Goal: Book appointment/travel/reservation

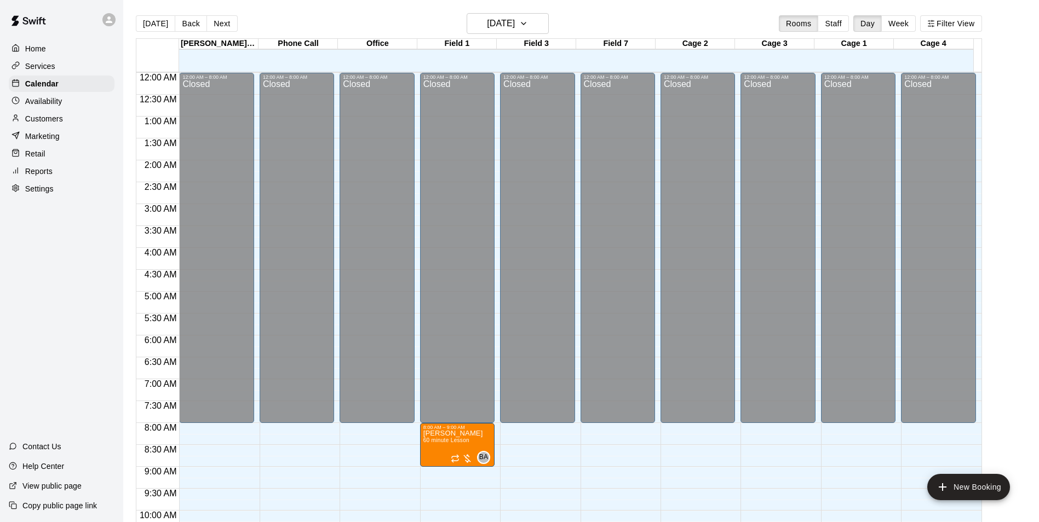
scroll to position [527, 0]
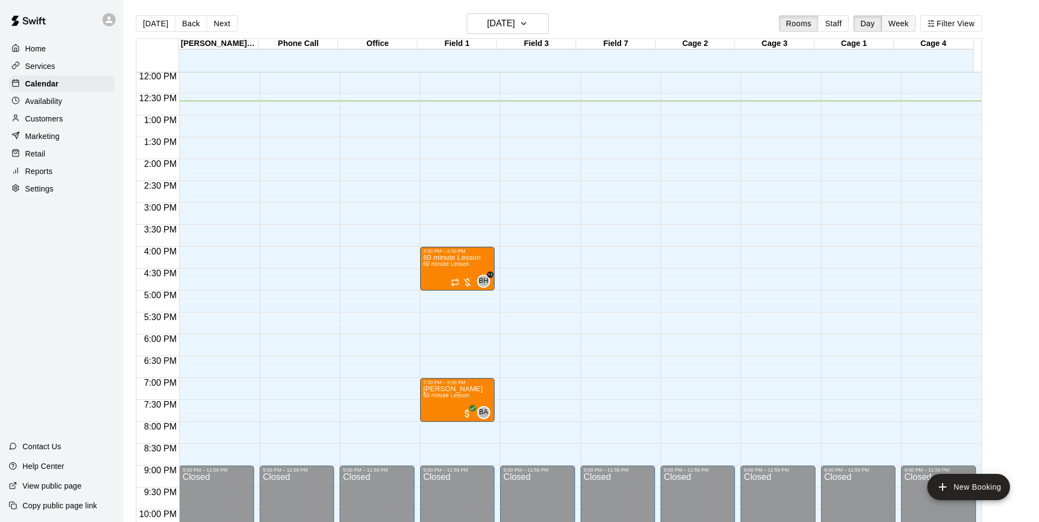
click at [906, 21] on button "Week" at bounding box center [898, 23] width 34 height 16
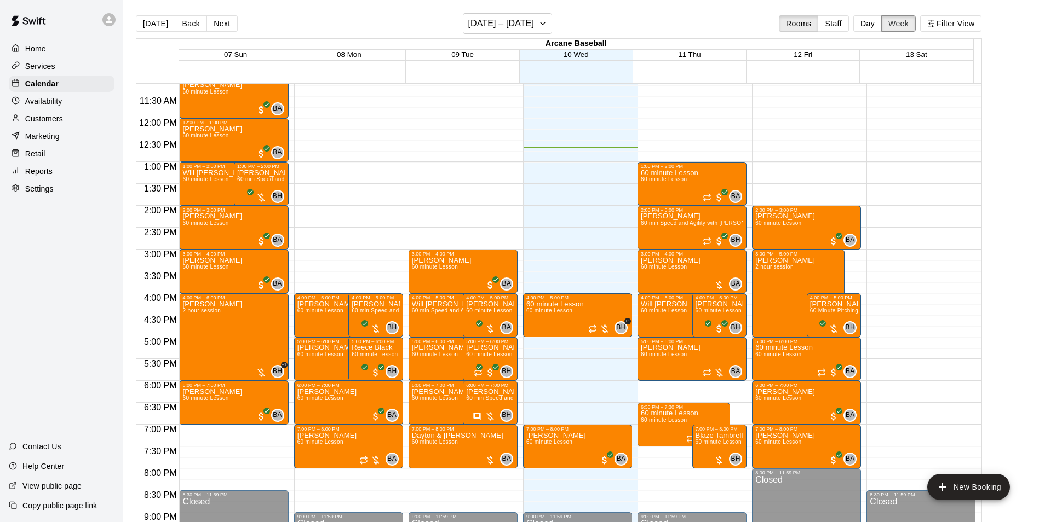
scroll to position [500, 0]
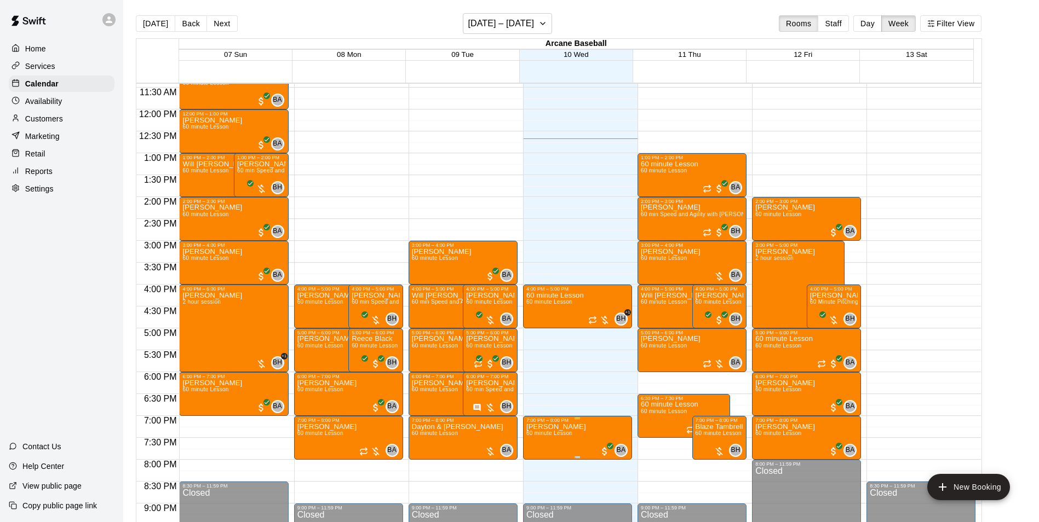
click at [549, 436] on span "60 minute Lesson" at bounding box center [549, 433] width 46 height 6
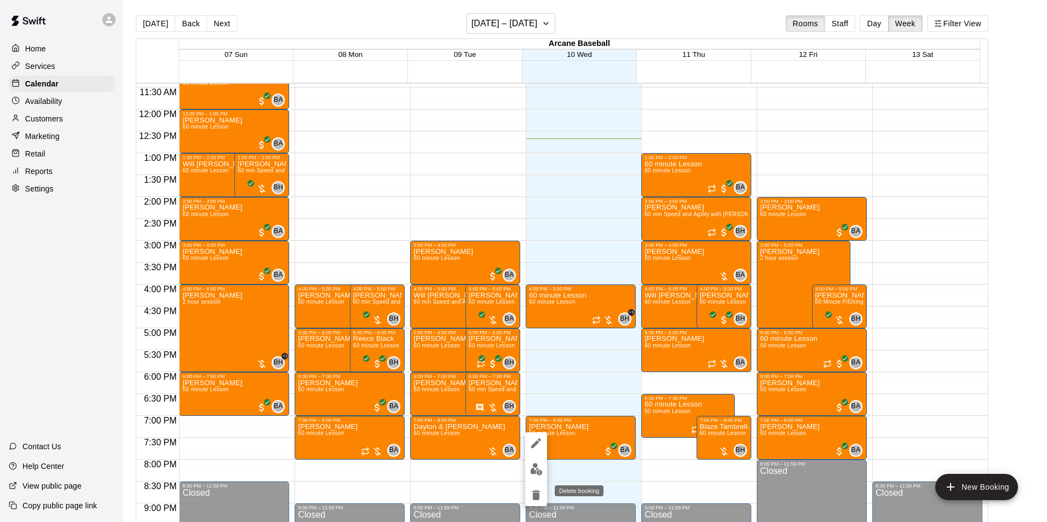
click at [536, 494] on icon "delete" at bounding box center [536, 496] width 8 height 10
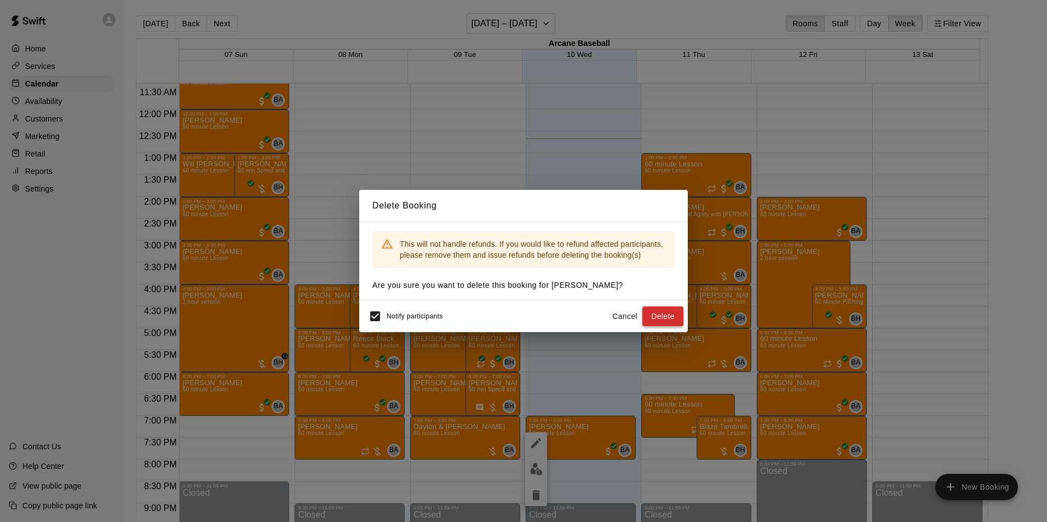
click at [655, 314] on button "Delete" at bounding box center [662, 317] width 41 height 20
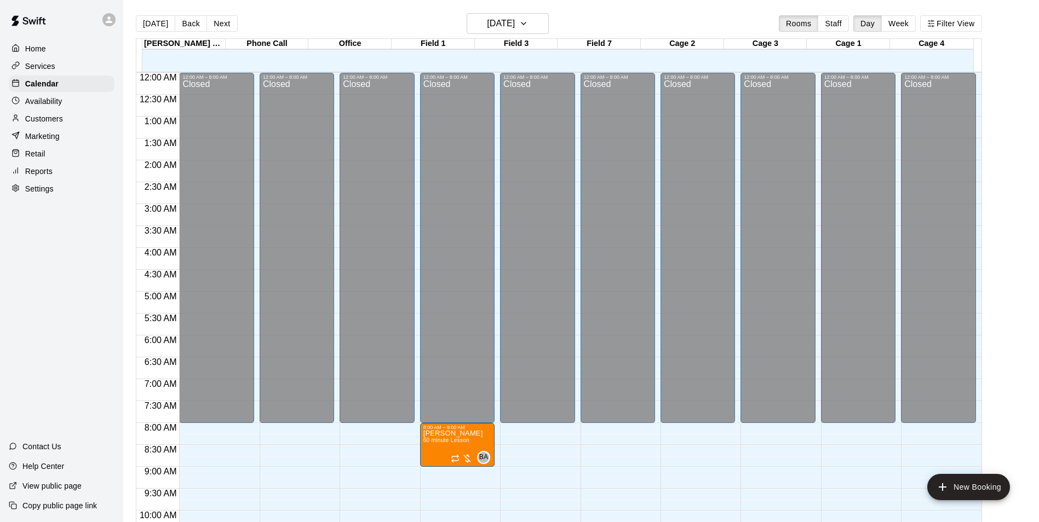
scroll to position [556, 0]
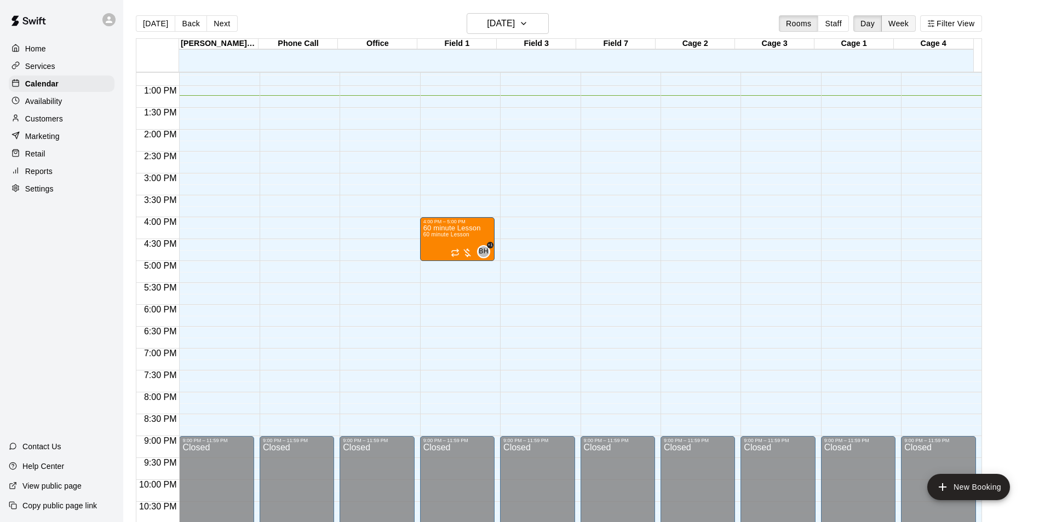
click at [912, 24] on button "Week" at bounding box center [898, 23] width 34 height 16
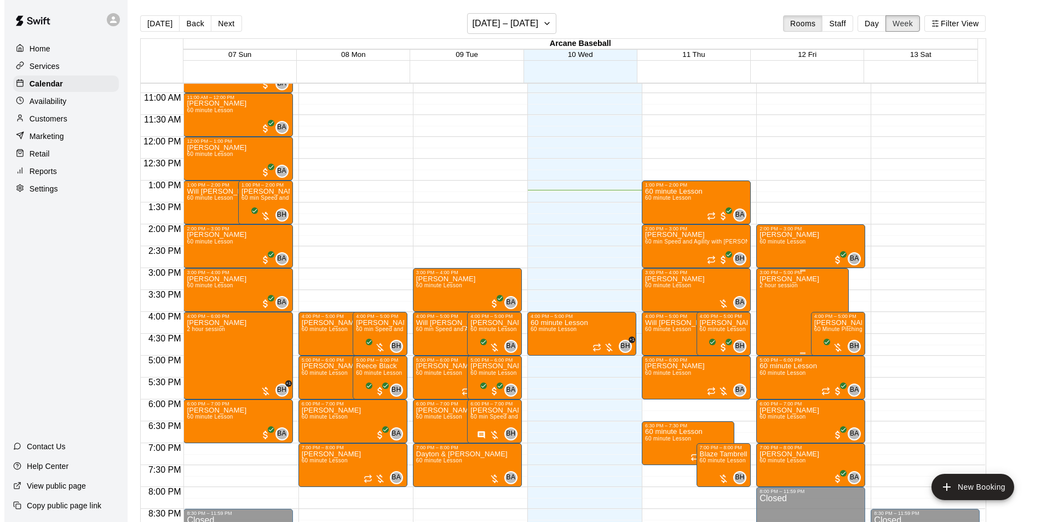
scroll to position [470, 0]
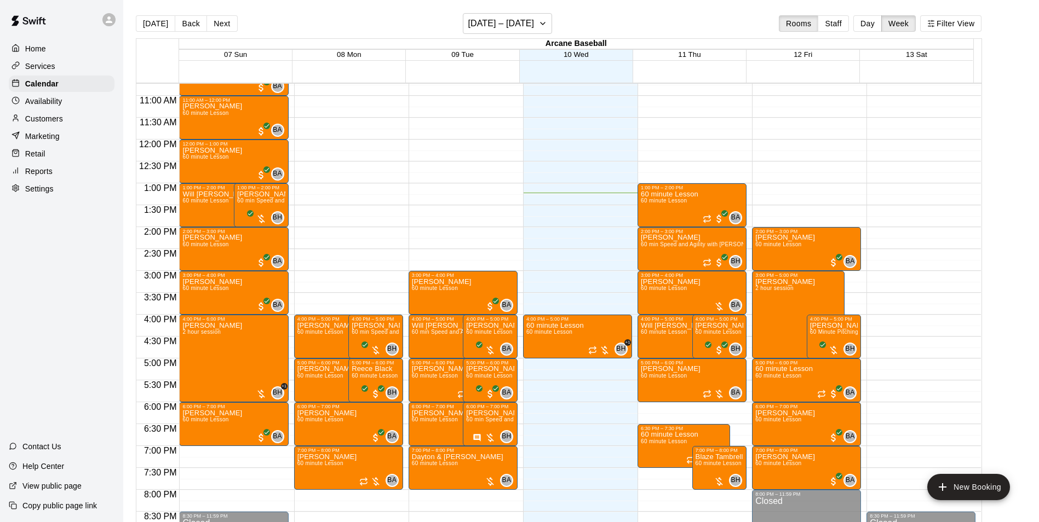
click at [764, 172] on div "12:00 AM – 8:30 AM Closed 2:00 PM – 3:00 PM Reid Dunbar 60 minute Lesson BA 0 3…" at bounding box center [806, 139] width 109 height 1051
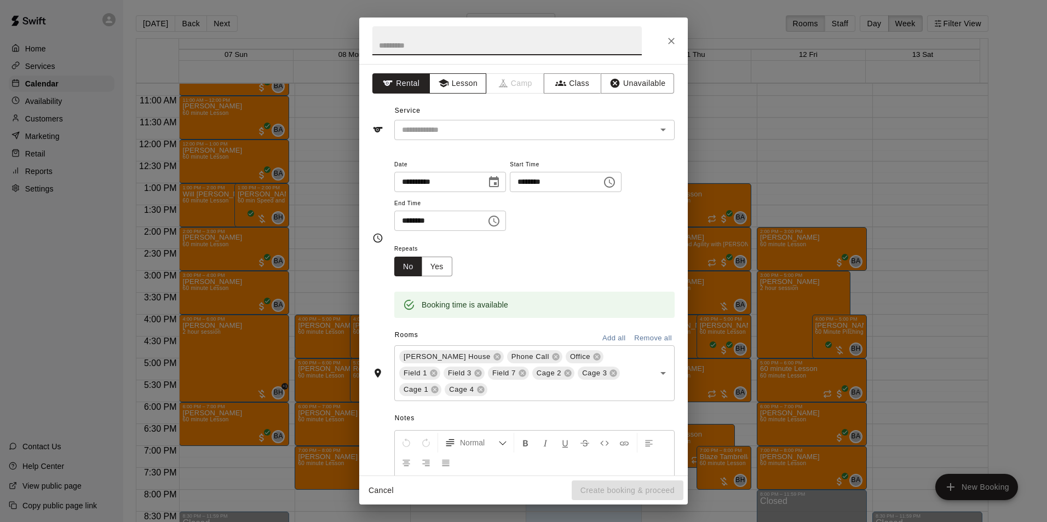
click at [458, 80] on button "Lesson" at bounding box center [457, 83] width 57 height 20
click at [463, 130] on input "text" at bounding box center [518, 130] width 241 height 14
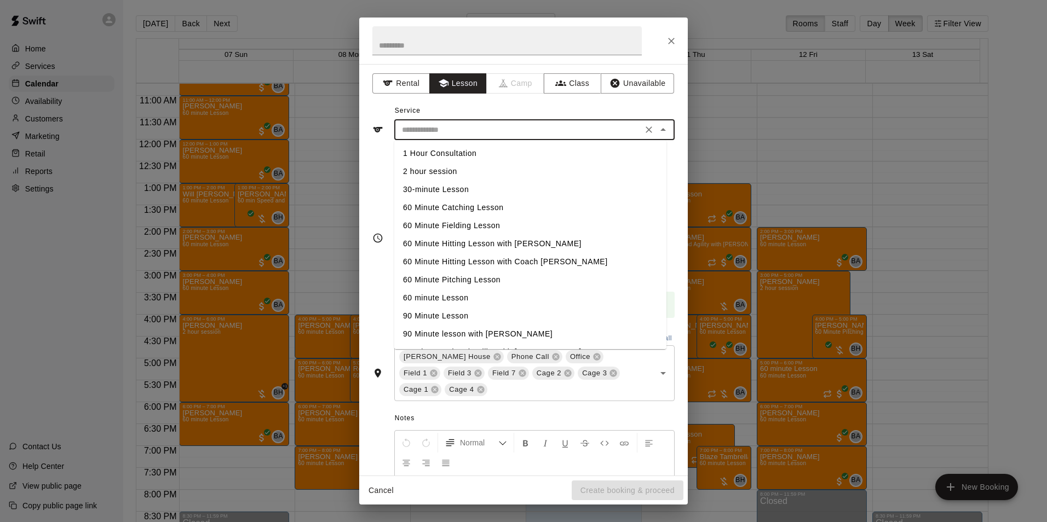
click at [432, 296] on li "60 minute Lesson" at bounding box center [530, 298] width 272 height 18
type input "**********"
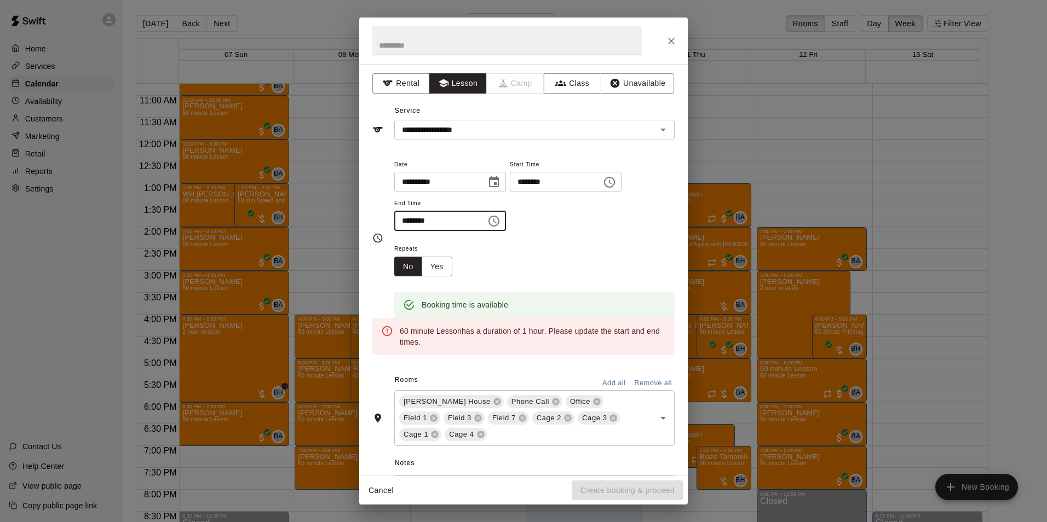
click at [419, 221] on input "********" at bounding box center [436, 221] width 84 height 20
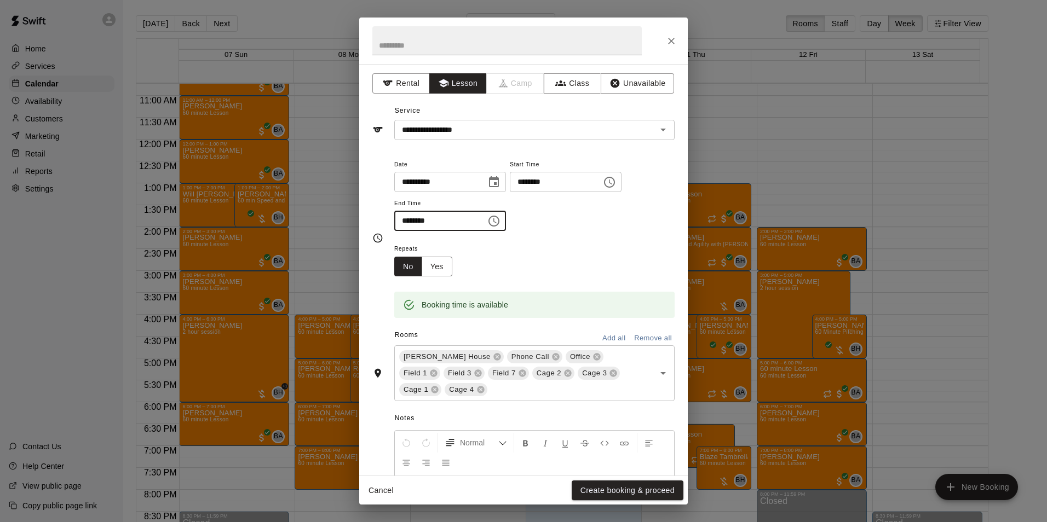
type input "********"
click at [632, 341] on button "Remove all" at bounding box center [652, 338] width 43 height 17
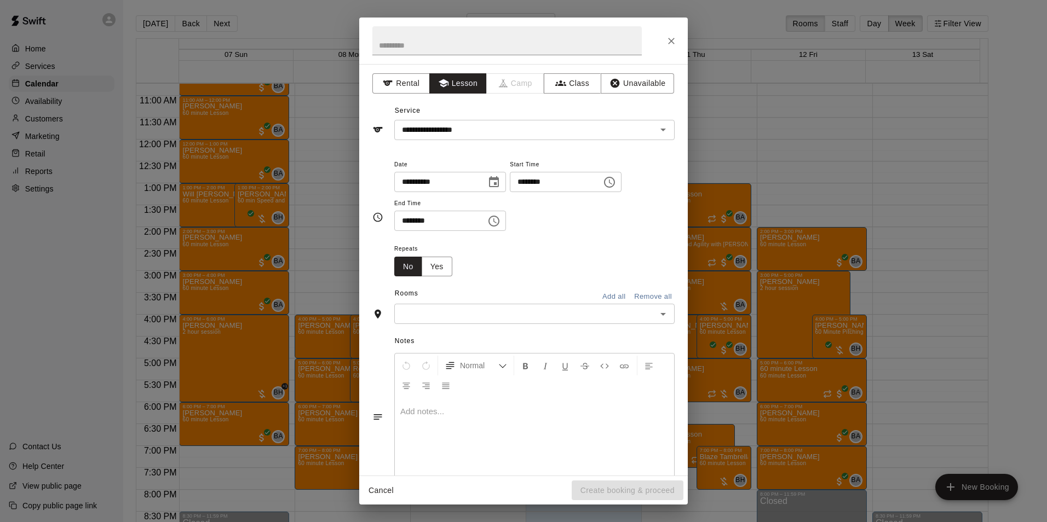
click at [646, 313] on div "​" at bounding box center [534, 314] width 280 height 20
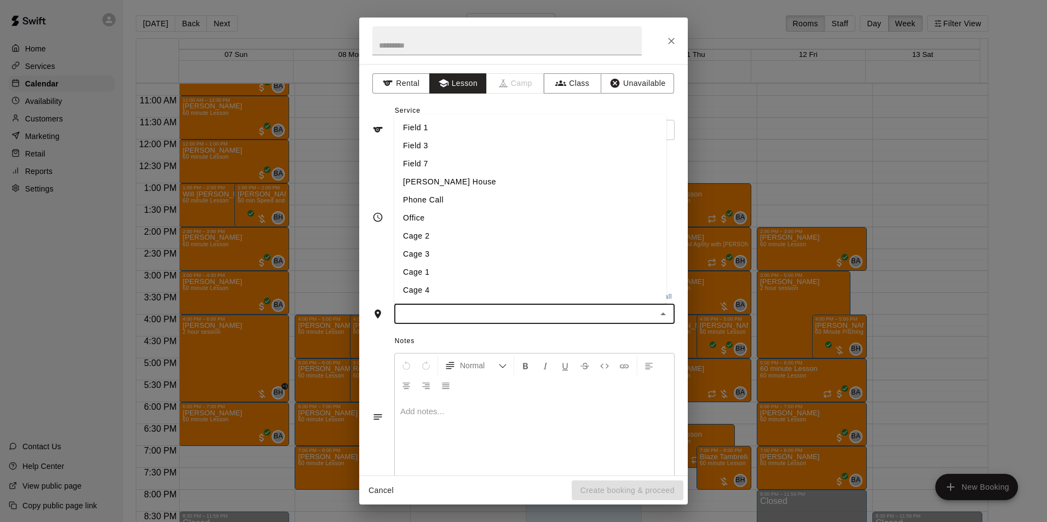
click at [657, 313] on icon "Close" at bounding box center [663, 314] width 13 height 13
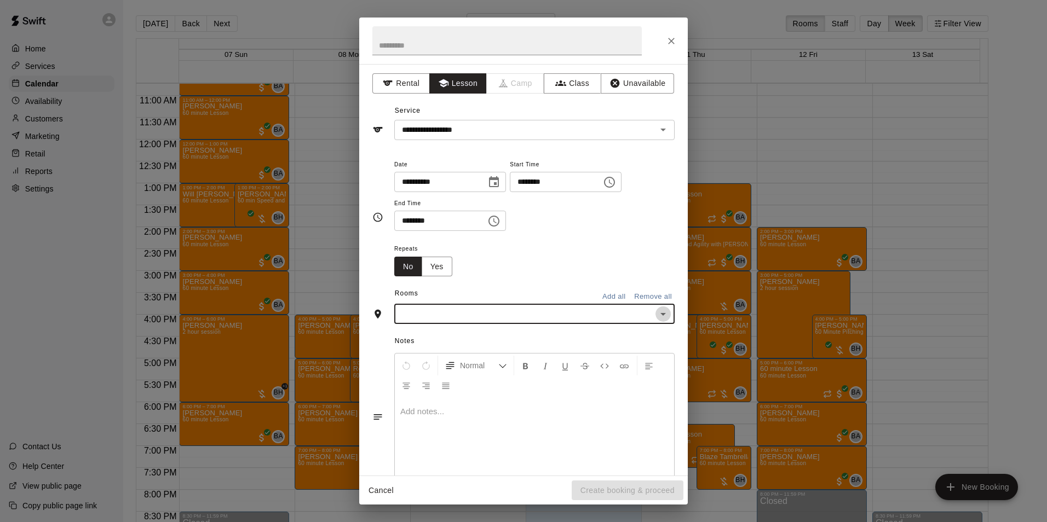
click at [658, 311] on icon "Open" at bounding box center [663, 314] width 13 height 13
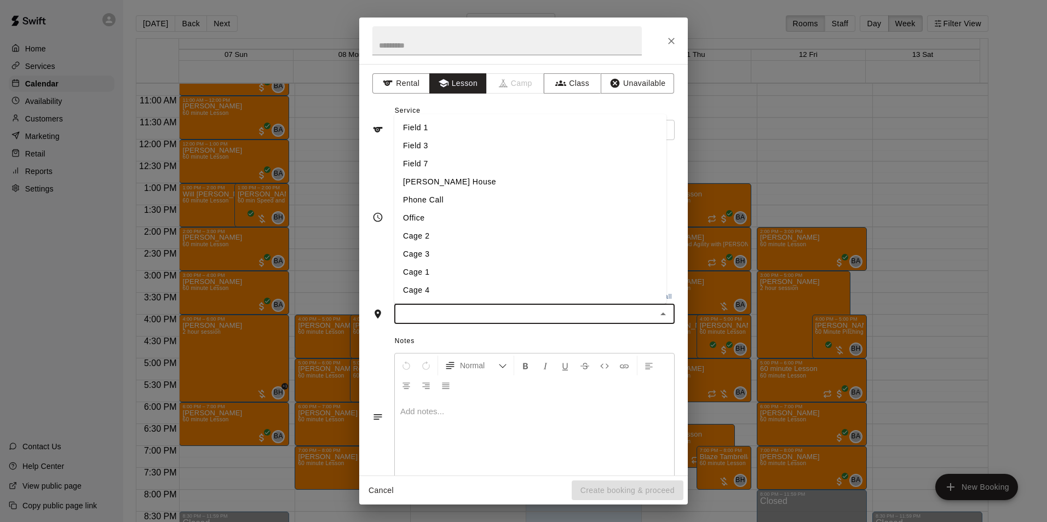
click at [432, 124] on li "Field 1" at bounding box center [530, 128] width 272 height 18
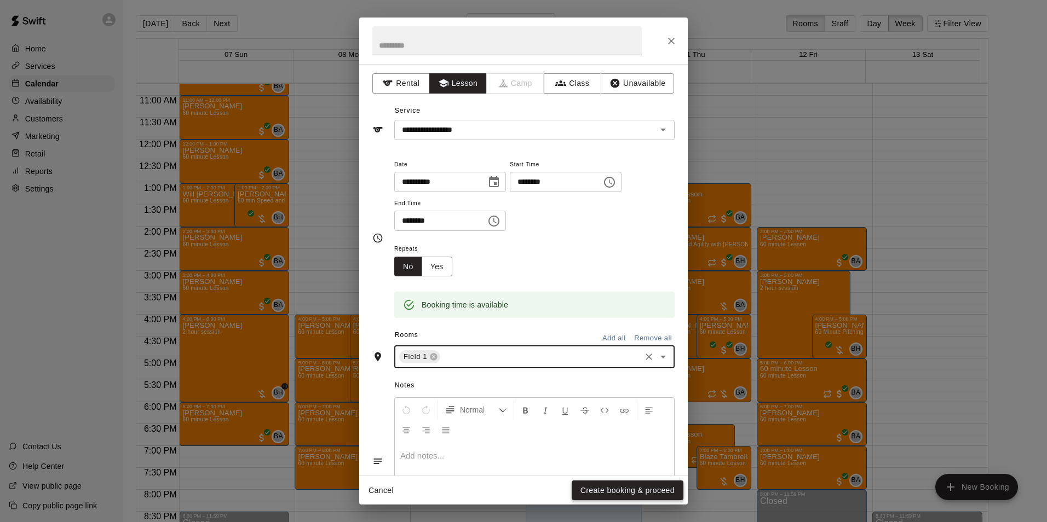
click at [625, 493] on button "Create booking & proceed" at bounding box center [628, 491] width 112 height 20
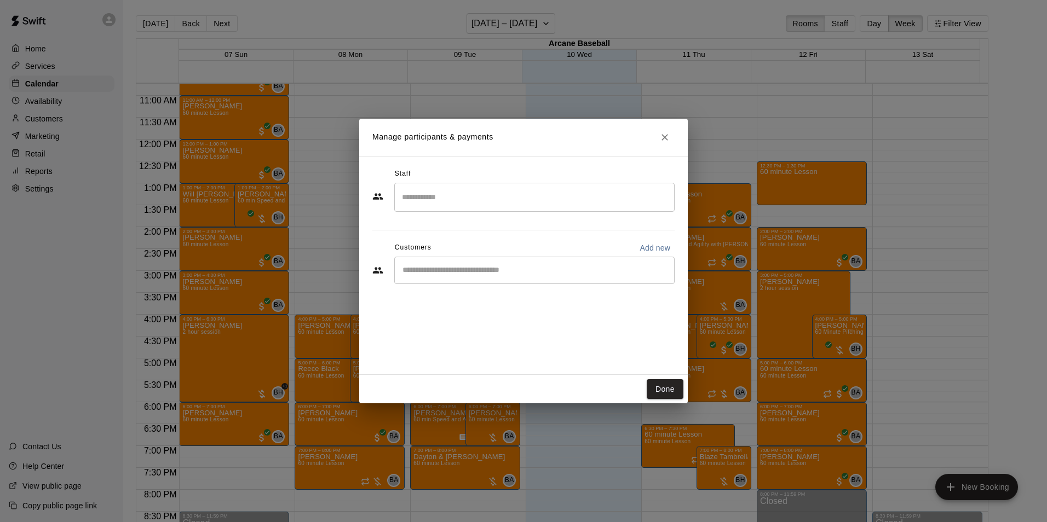
click at [425, 201] on input "Search staff" at bounding box center [534, 197] width 271 height 19
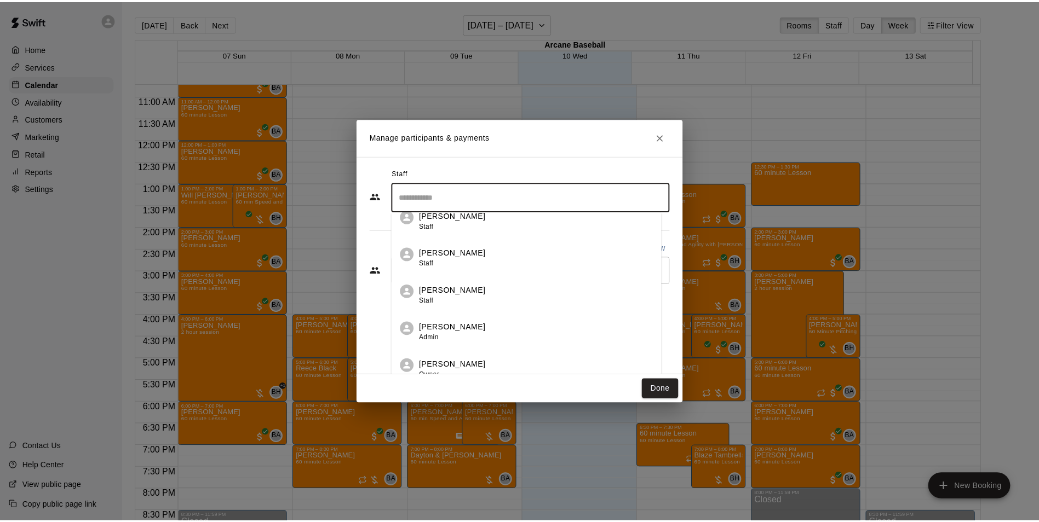
scroll to position [19, 0]
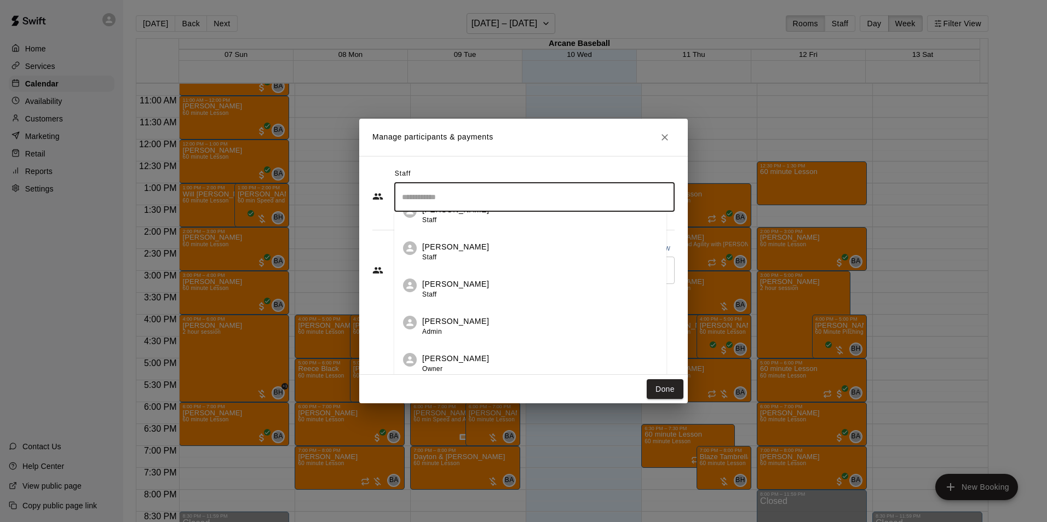
click at [446, 370] on div "Bryan Anderson Owner" at bounding box center [455, 363] width 67 height 21
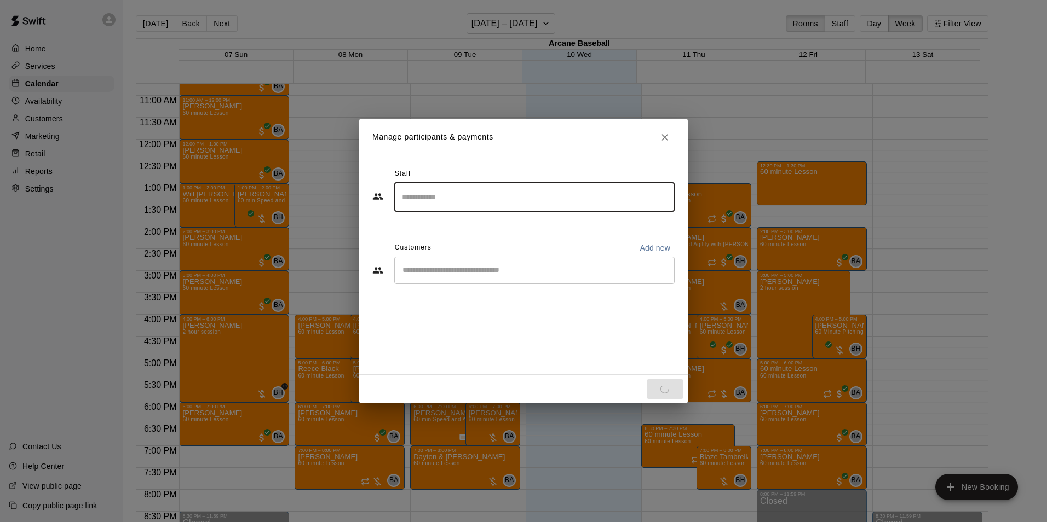
click at [413, 274] on input "Start typing to search customers..." at bounding box center [534, 270] width 271 height 11
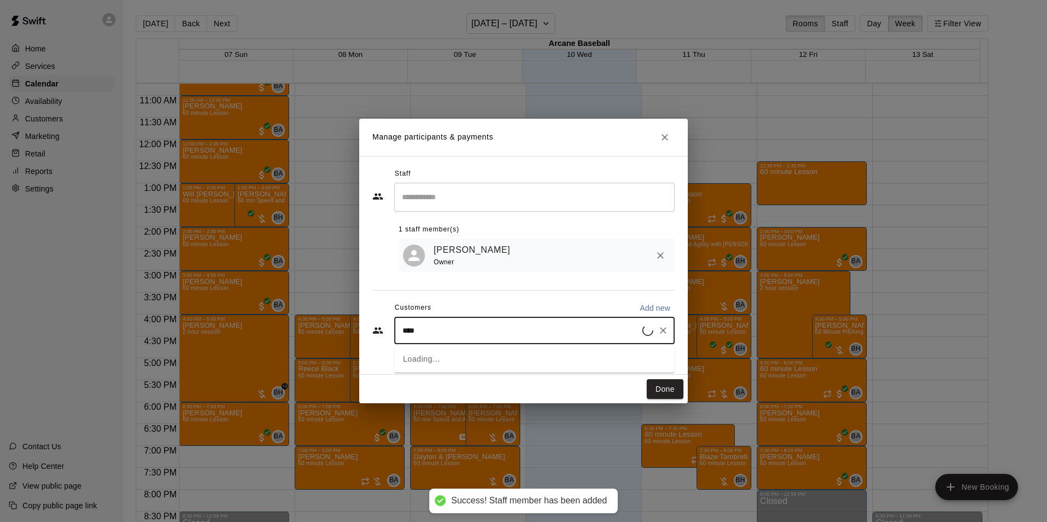
type input "*****"
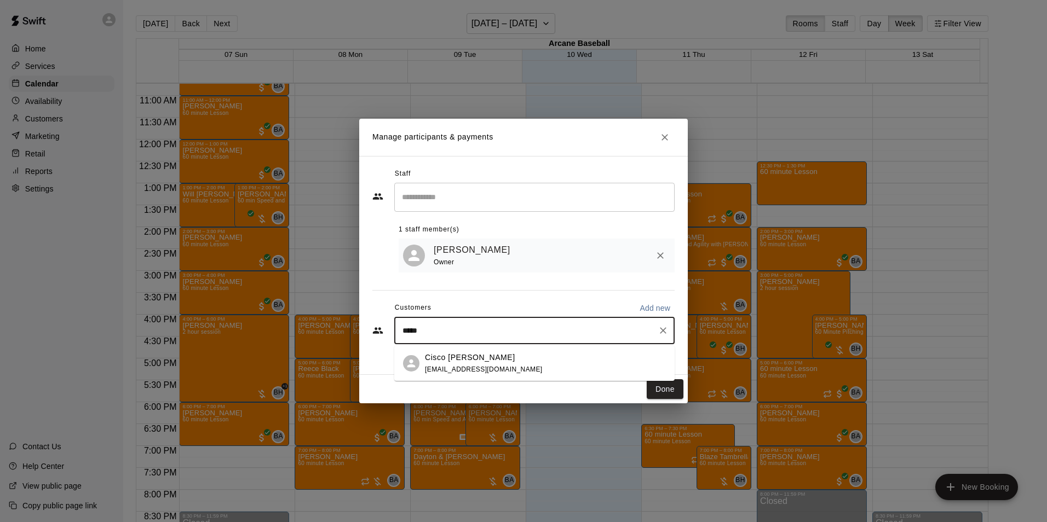
click at [473, 352] on p "Cisco Singleton" at bounding box center [470, 357] width 90 height 11
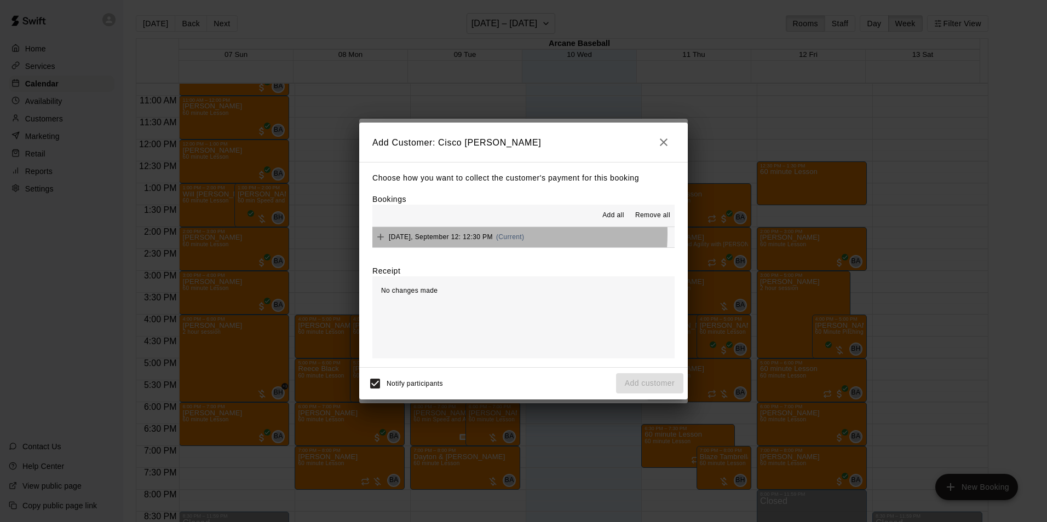
drag, startPoint x: 463, startPoint y: 234, endPoint x: 497, endPoint y: 260, distance: 42.3
click at [464, 234] on span "Friday, September 12: 12:30 PM" at bounding box center [441, 237] width 104 height 8
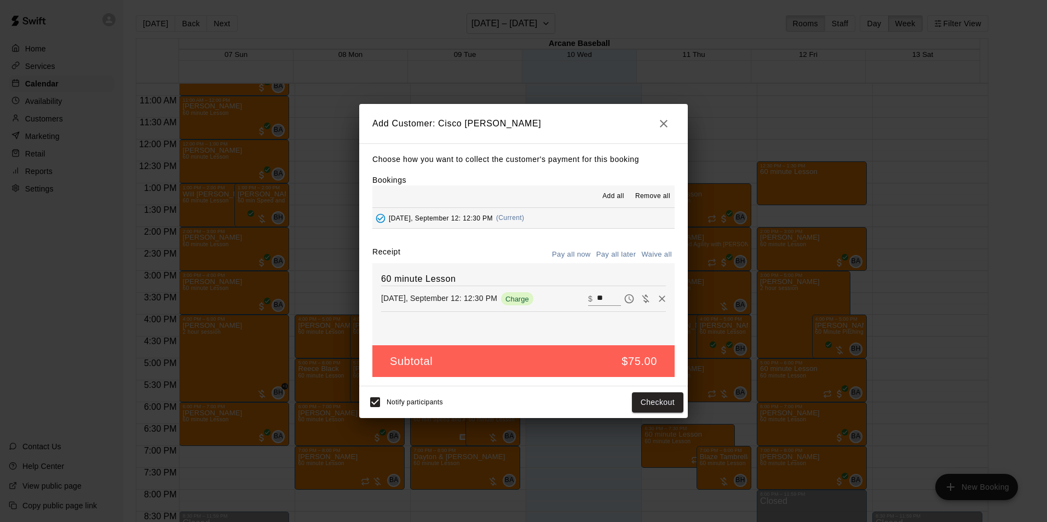
click at [625, 256] on button "Pay all later" at bounding box center [616, 254] width 45 height 17
click at [652, 404] on button "Add customer" at bounding box center [649, 403] width 67 height 20
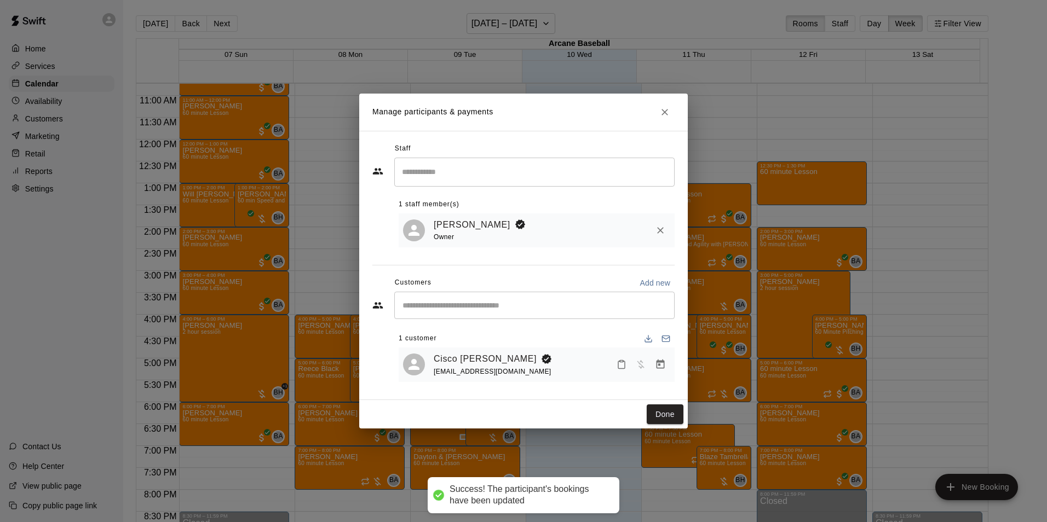
click at [658, 382] on div "Cisco Singleton cisco2508@yahoo.com" at bounding box center [537, 365] width 276 height 34
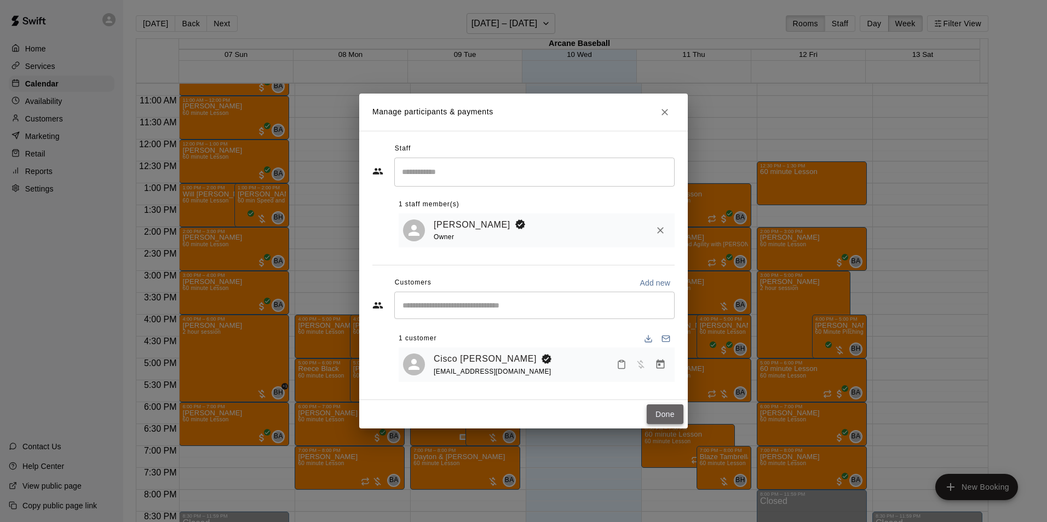
click at [657, 409] on button "Done" at bounding box center [665, 415] width 37 height 20
